Goal: Find specific page/section: Find specific page/section

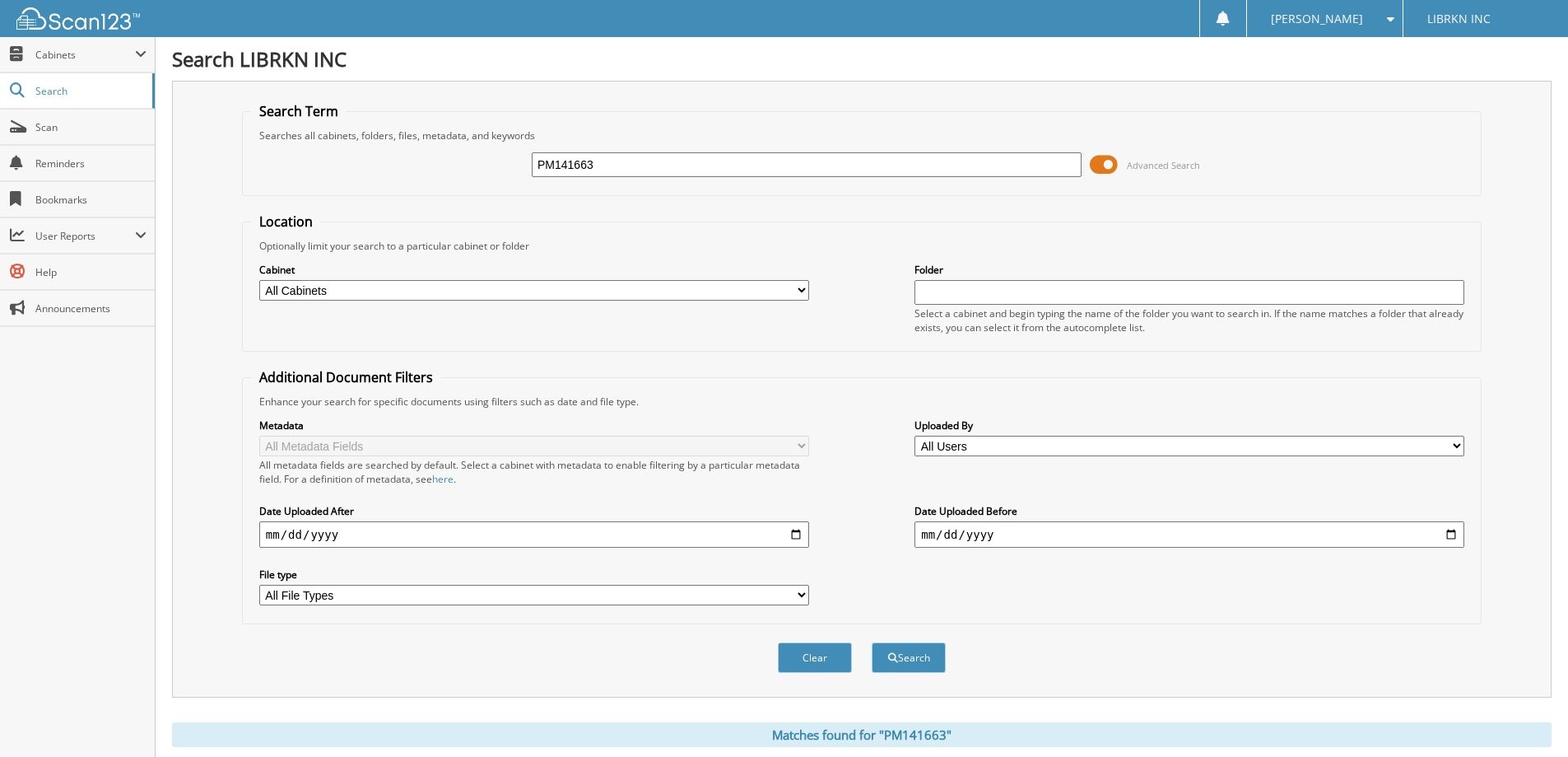
drag, startPoint x: 668, startPoint y: 174, endPoint x: 466, endPoint y: 169, distance: 202.1
click at [466, 169] on div "PM141663 Advanced Search" at bounding box center [861, 164] width 1221 height 44
type input "MC233000"
click at [872, 643] on button "Search" at bounding box center [908, 658] width 74 height 31
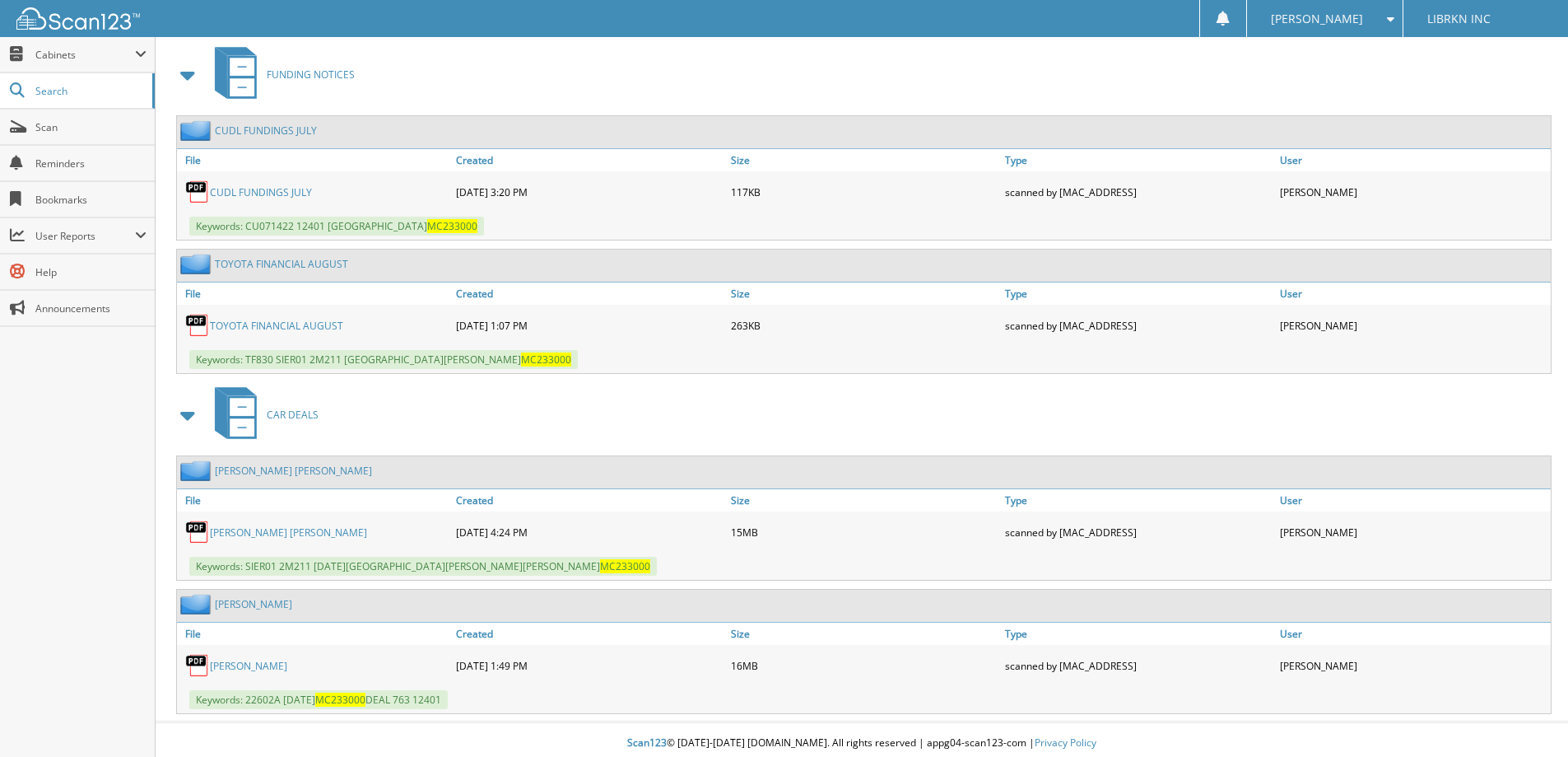
scroll to position [2493, 0]
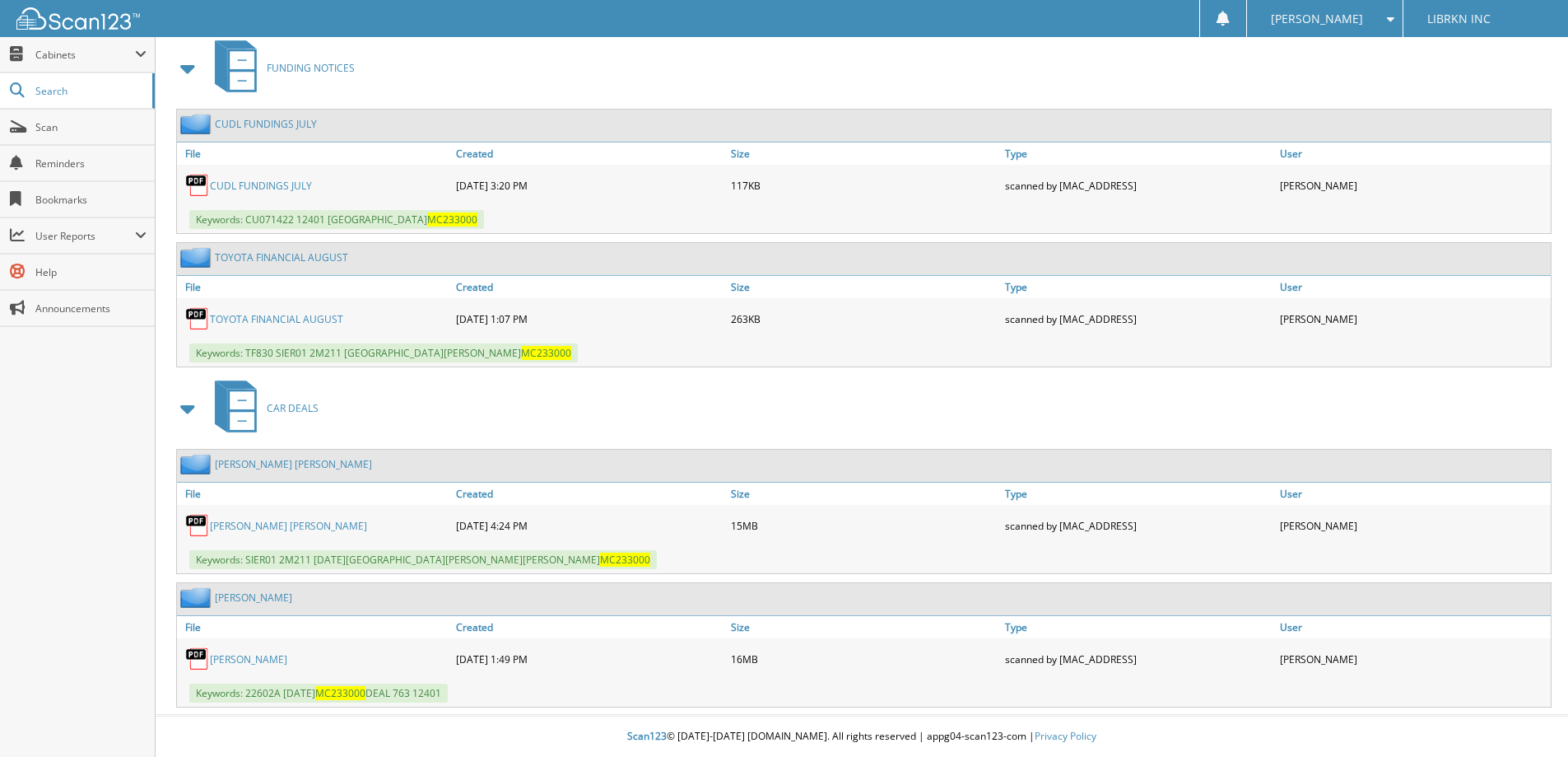
click at [237, 660] on link "[PERSON_NAME]" at bounding box center [248, 659] width 77 height 14
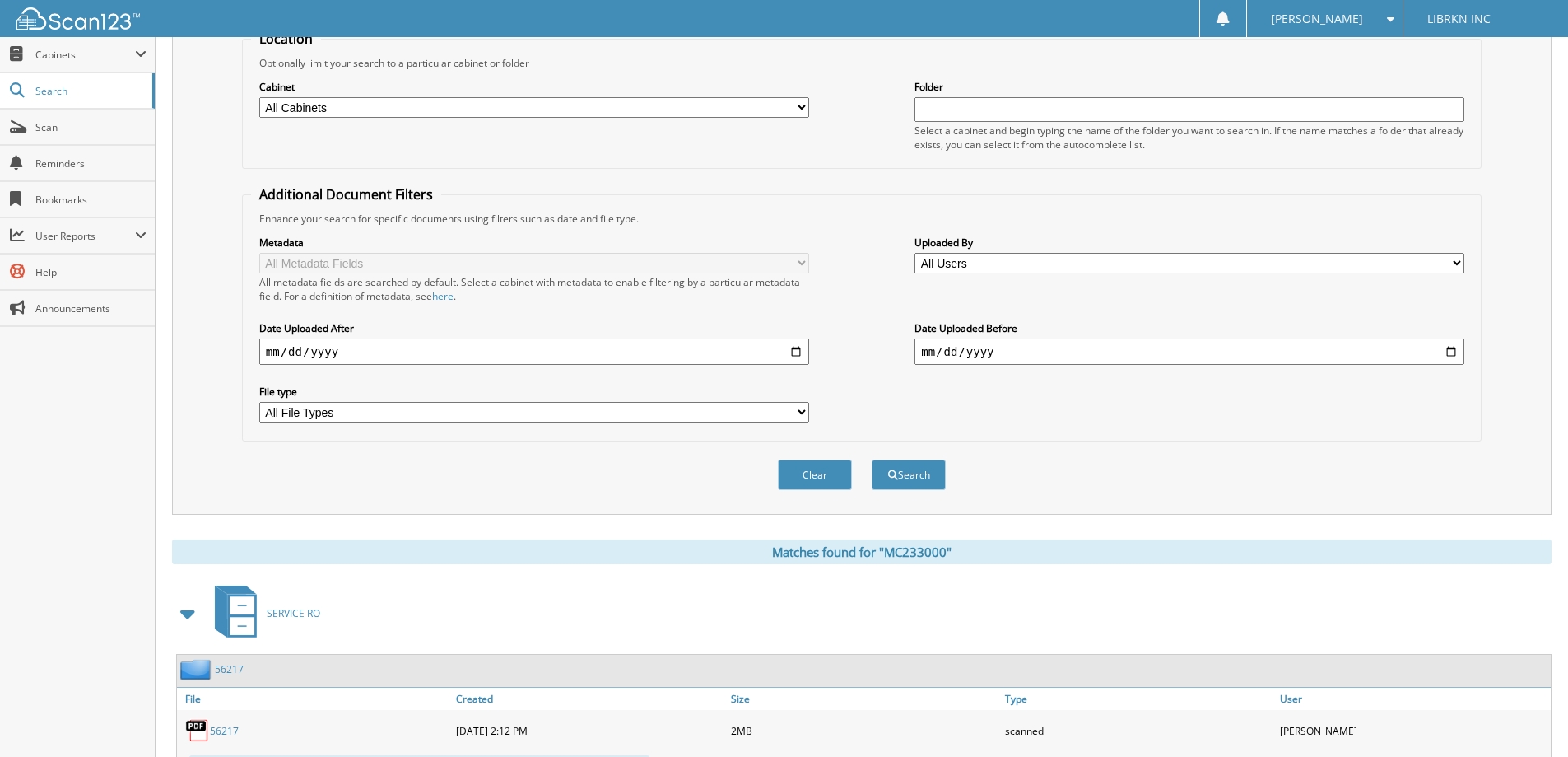
scroll to position [0, 0]
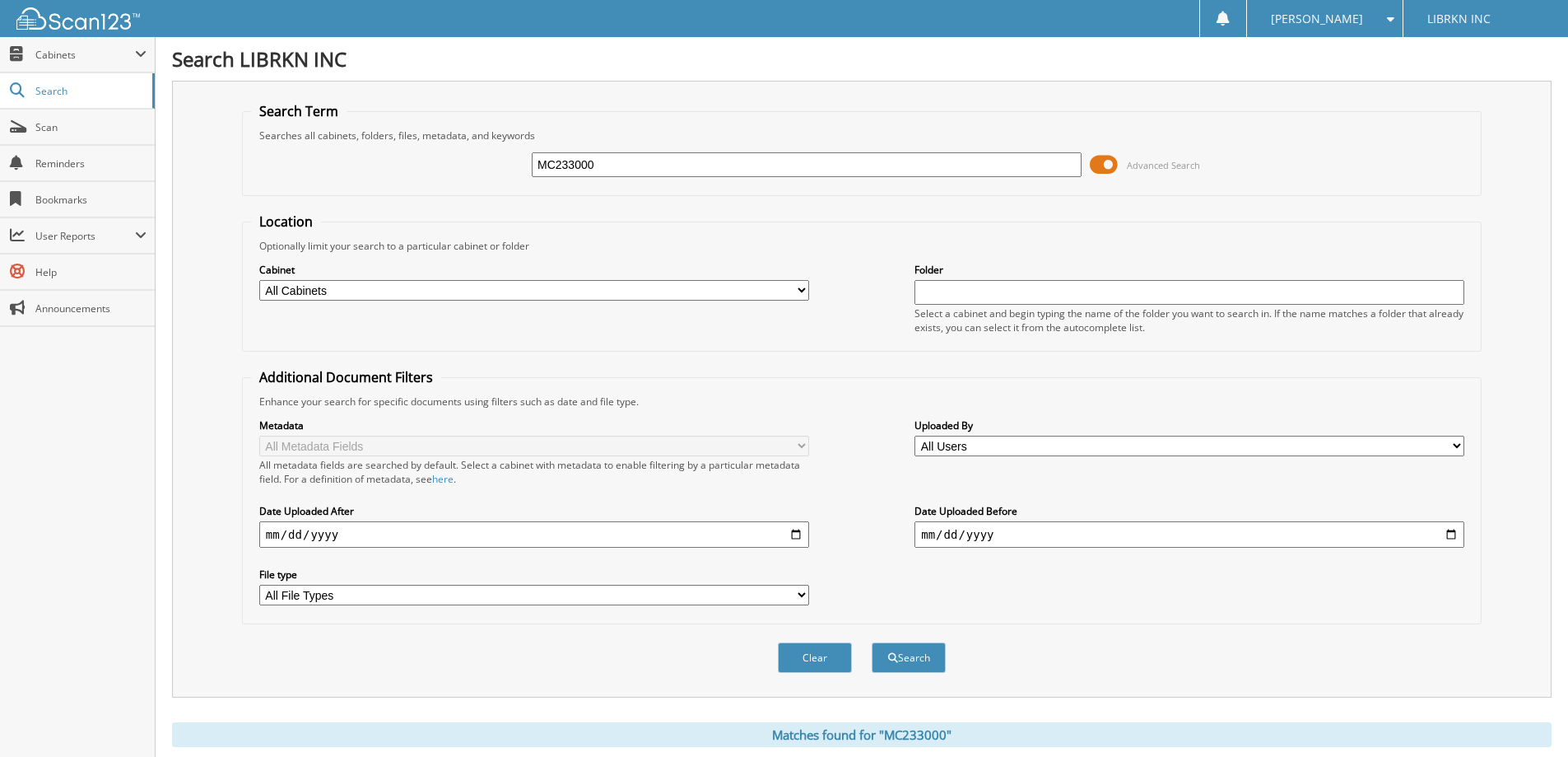
drag, startPoint x: 632, startPoint y: 161, endPoint x: 529, endPoint y: 137, distance: 105.8
click at [529, 139] on fieldset "Search Term Searches all cabinets, folders, files, metadata, and keywords MC233…" at bounding box center [861, 149] width 1239 height 94
type input "T"
type input "RX232841"
click at [872, 643] on button "Search" at bounding box center [908, 658] width 74 height 31
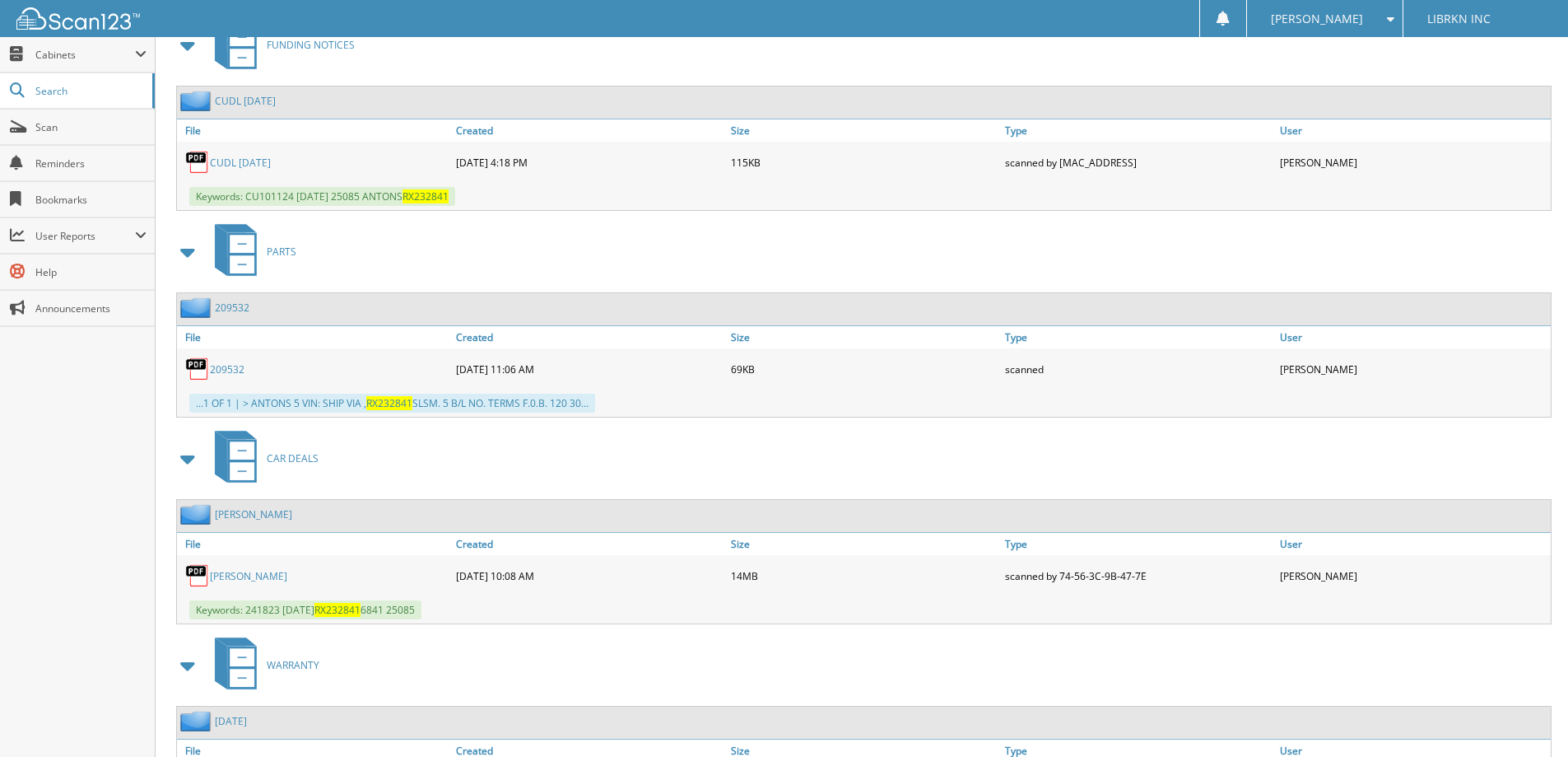
scroll to position [1946, 0]
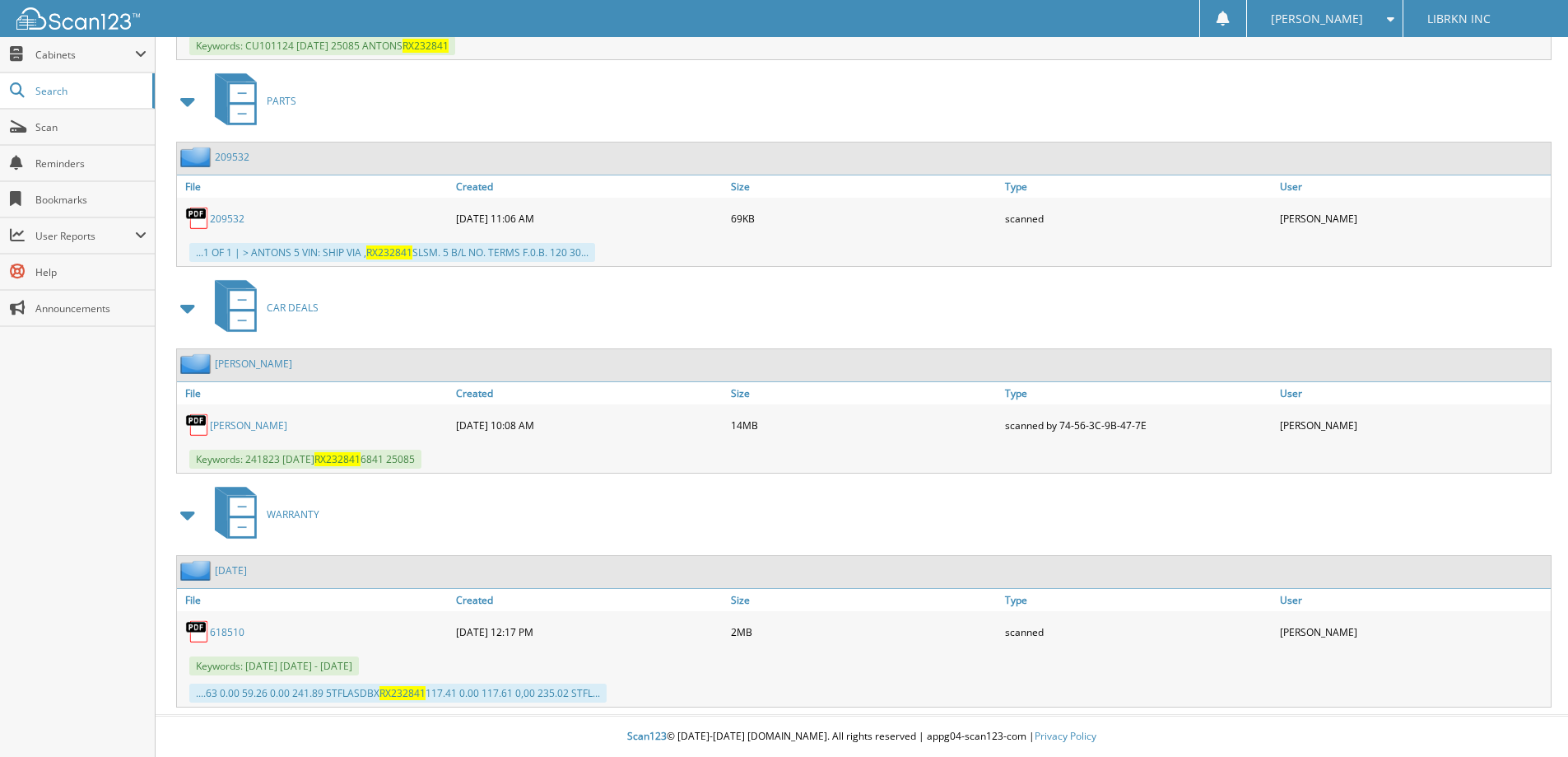
click at [274, 426] on link "ANTONS, DYLAN" at bounding box center [248, 425] width 77 height 14
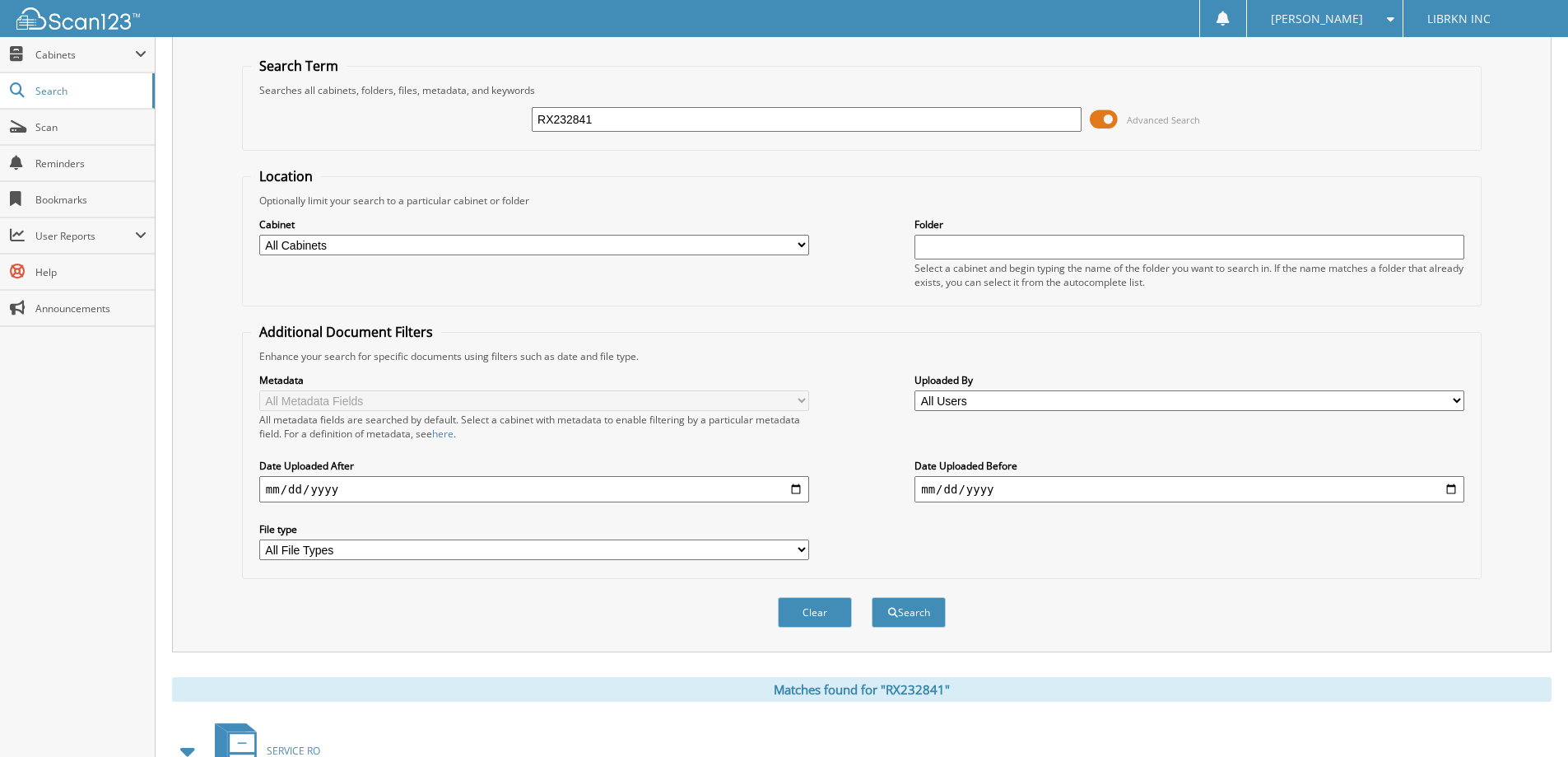
scroll to position [0, 0]
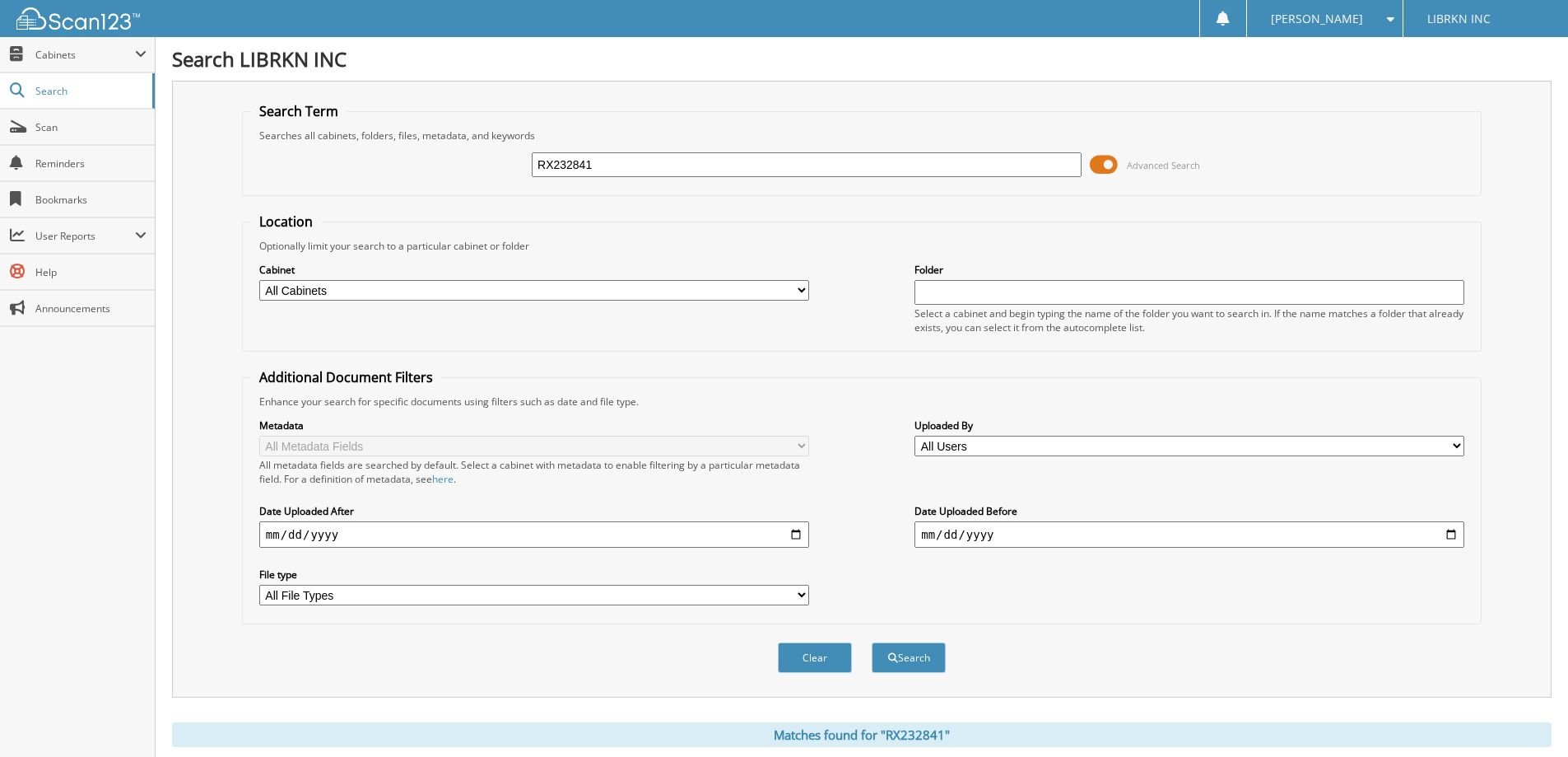
drag, startPoint x: 664, startPoint y: 174, endPoint x: 506, endPoint y: 153, distance: 159.4
click at [506, 153] on div "RX232841 Advanced Search" at bounding box center [861, 164] width 1221 height 44
type input "PM620316"
click at [872, 643] on button "Search" at bounding box center [908, 658] width 74 height 31
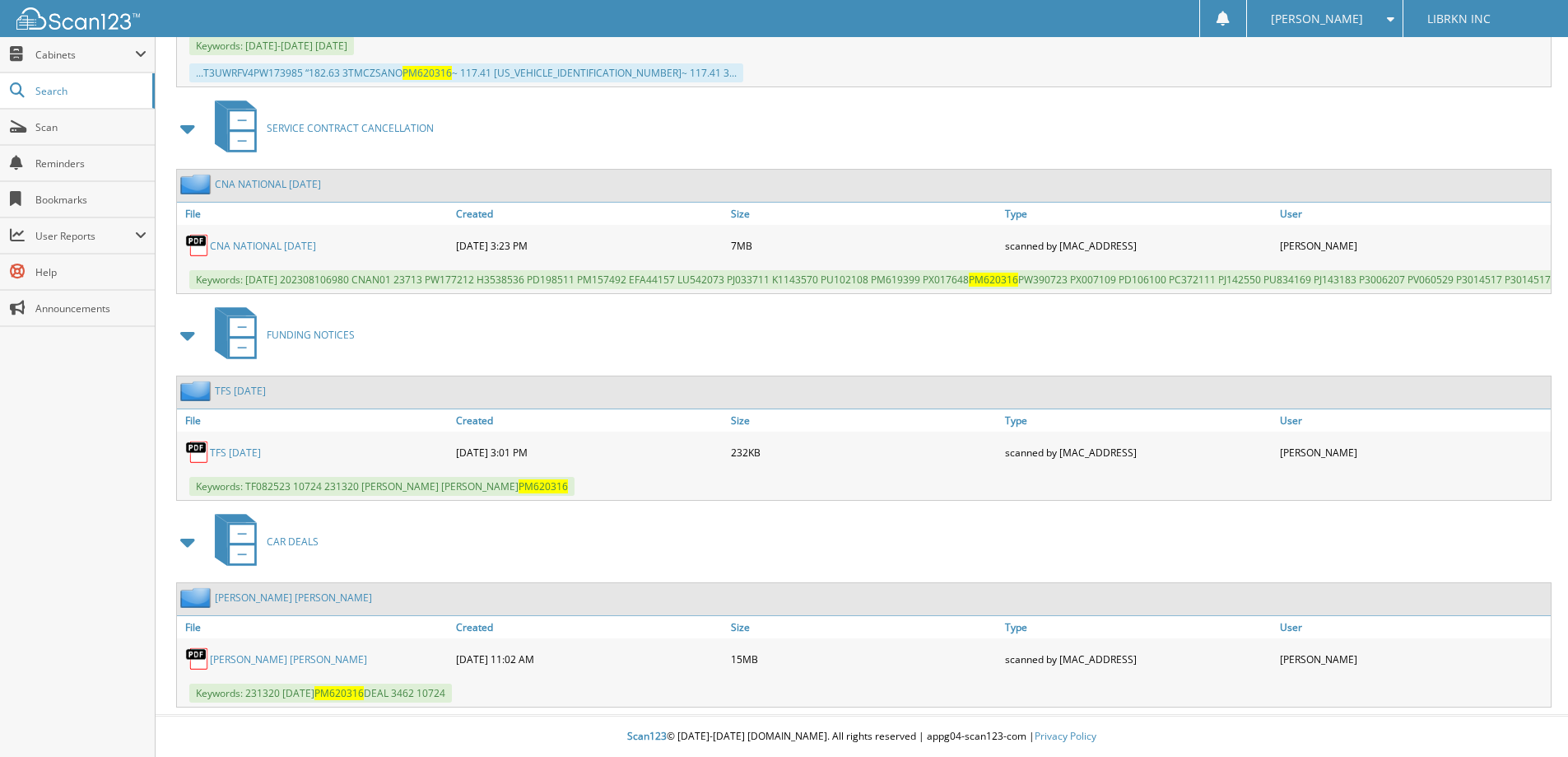
scroll to position [1949, 0]
click at [277, 658] on link "[PERSON_NAME] [PERSON_NAME]" at bounding box center [287, 659] width 157 height 14
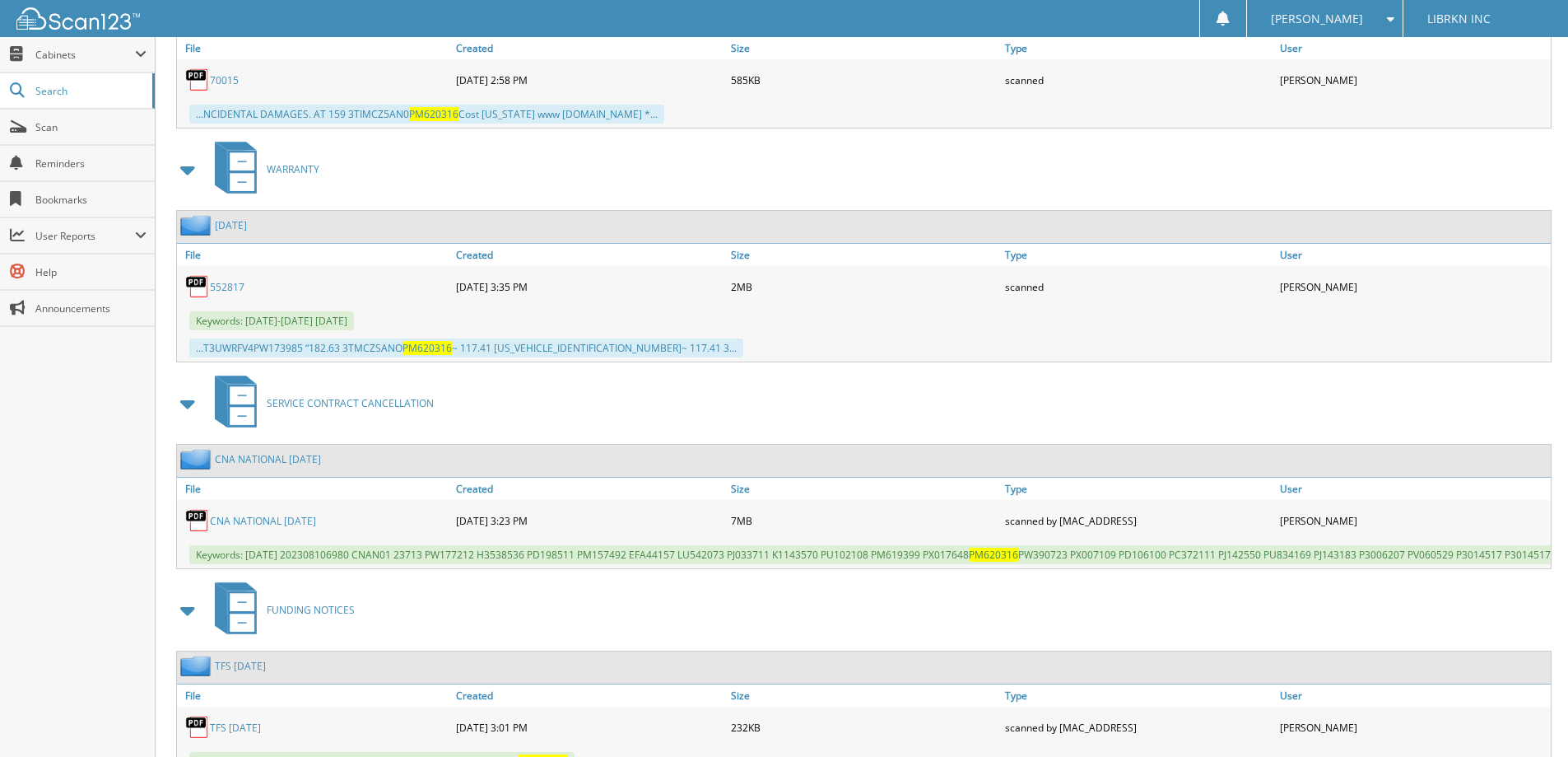
scroll to position [1620, 0]
